Goal: Transaction & Acquisition: Purchase product/service

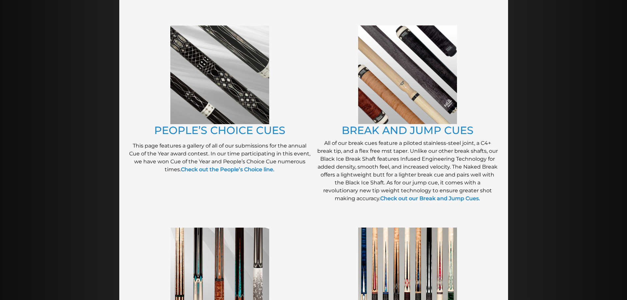
scroll to position [529, 0]
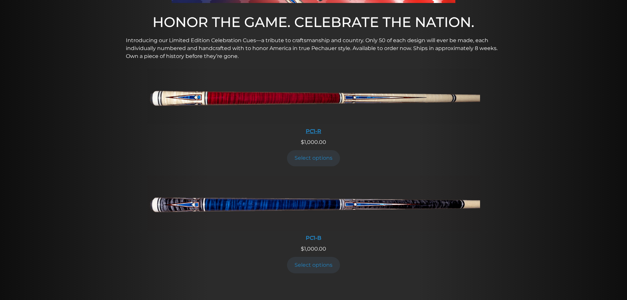
scroll to position [223, 0]
